Goal: Information Seeking & Learning: Learn about a topic

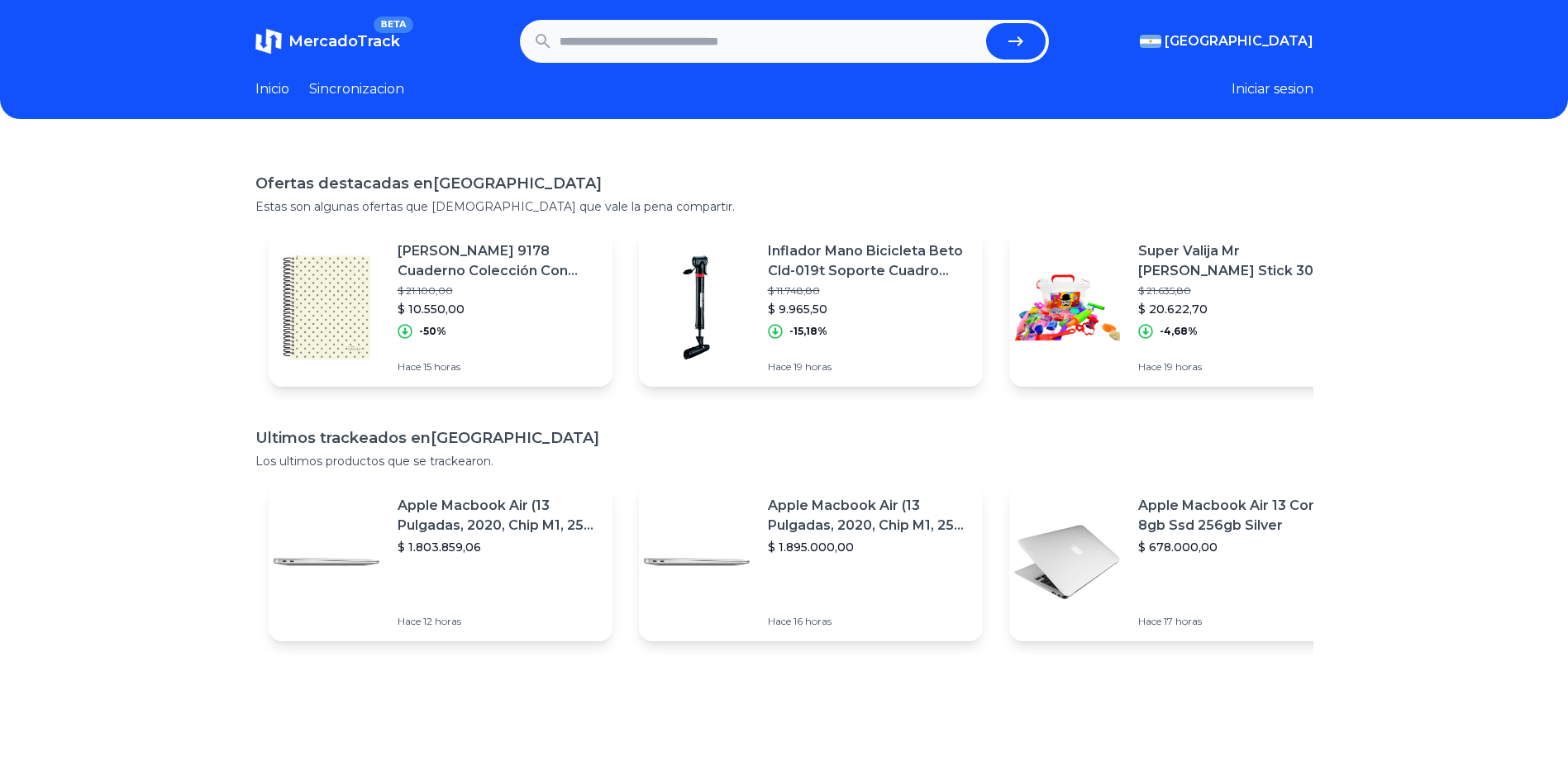
click at [722, 54] on input "text" at bounding box center [770, 41] width 420 height 36
click at [721, 50] on input "text" at bounding box center [770, 41] width 420 height 36
type input "********"
click at [1019, 45] on icon "submit" at bounding box center [1015, 41] width 19 height 19
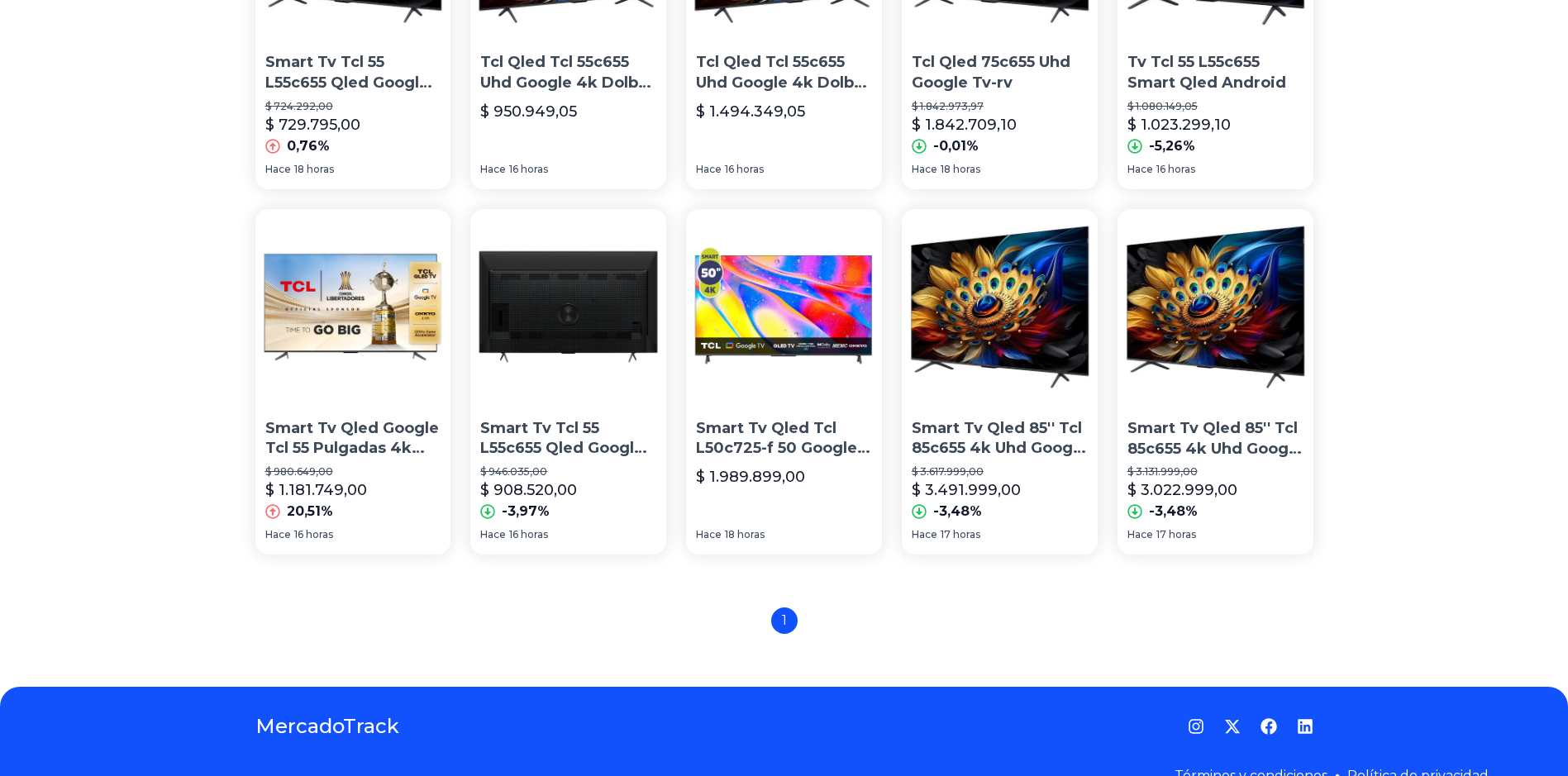
scroll to position [1074, 0]
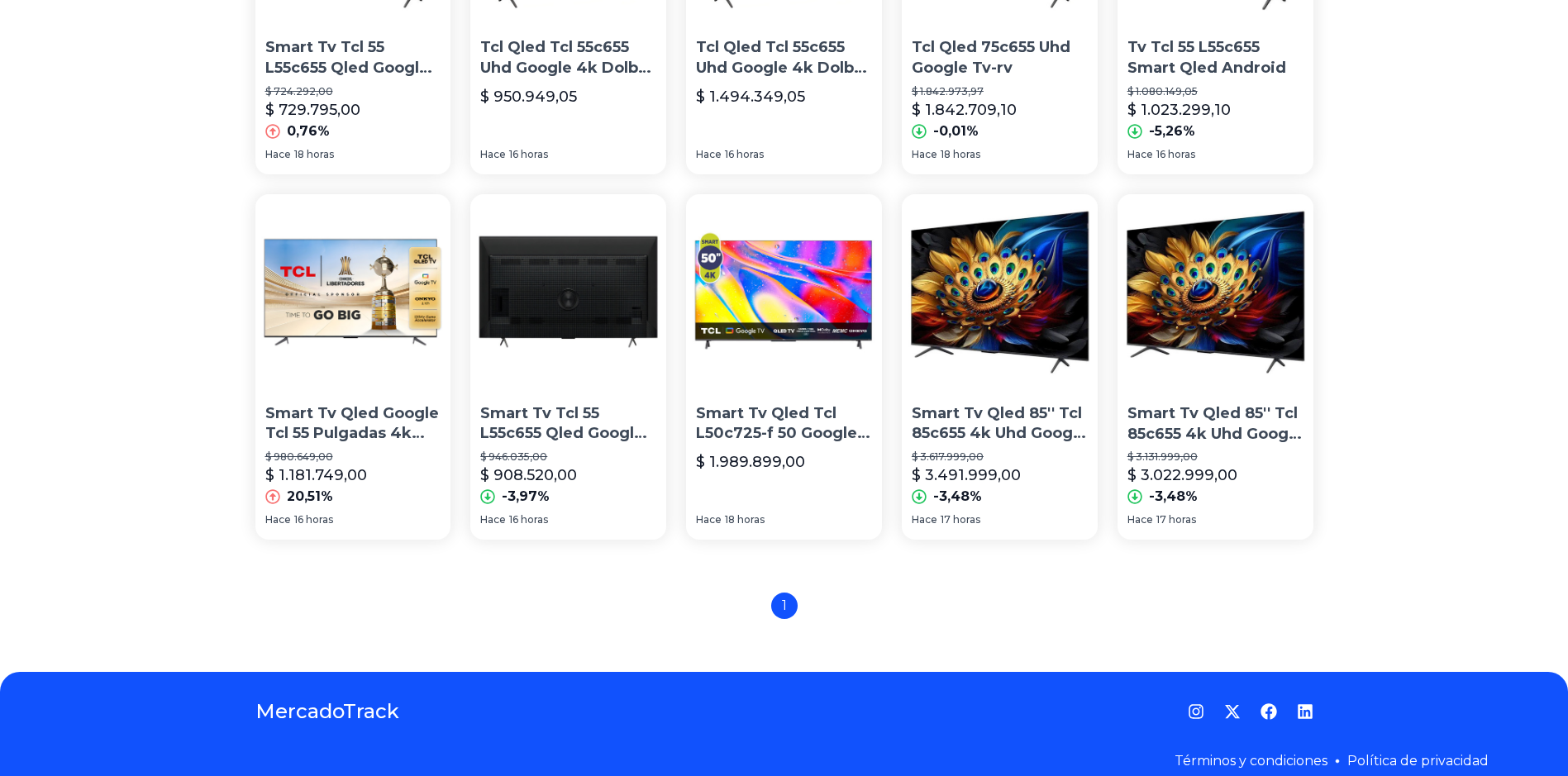
click at [788, 602] on div "1" at bounding box center [784, 605] width 26 height 26
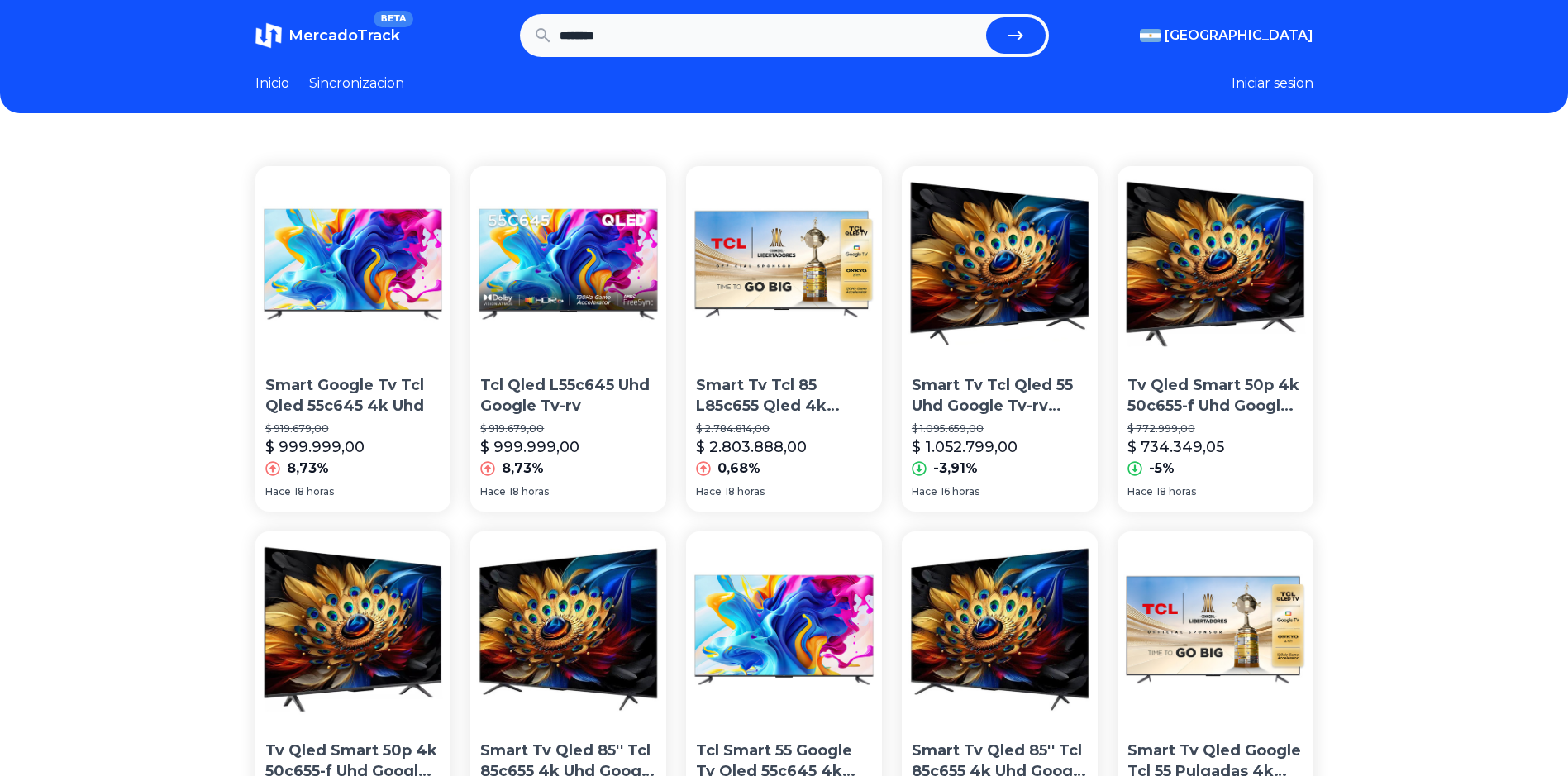
scroll to position [0, 0]
